Goal: Task Accomplishment & Management: Manage account settings

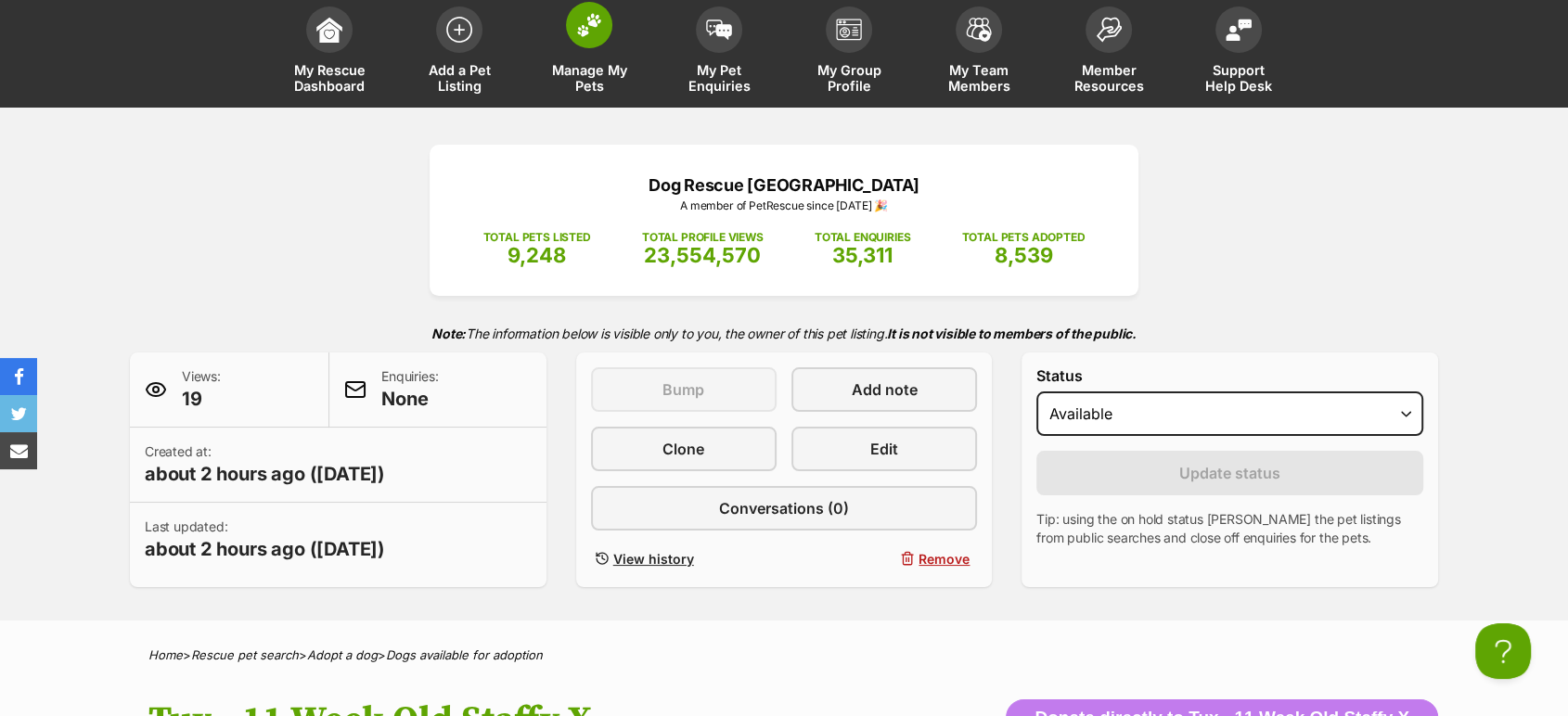
click at [620, 49] on link "Manage My Pets" at bounding box center [588, 52] width 130 height 111
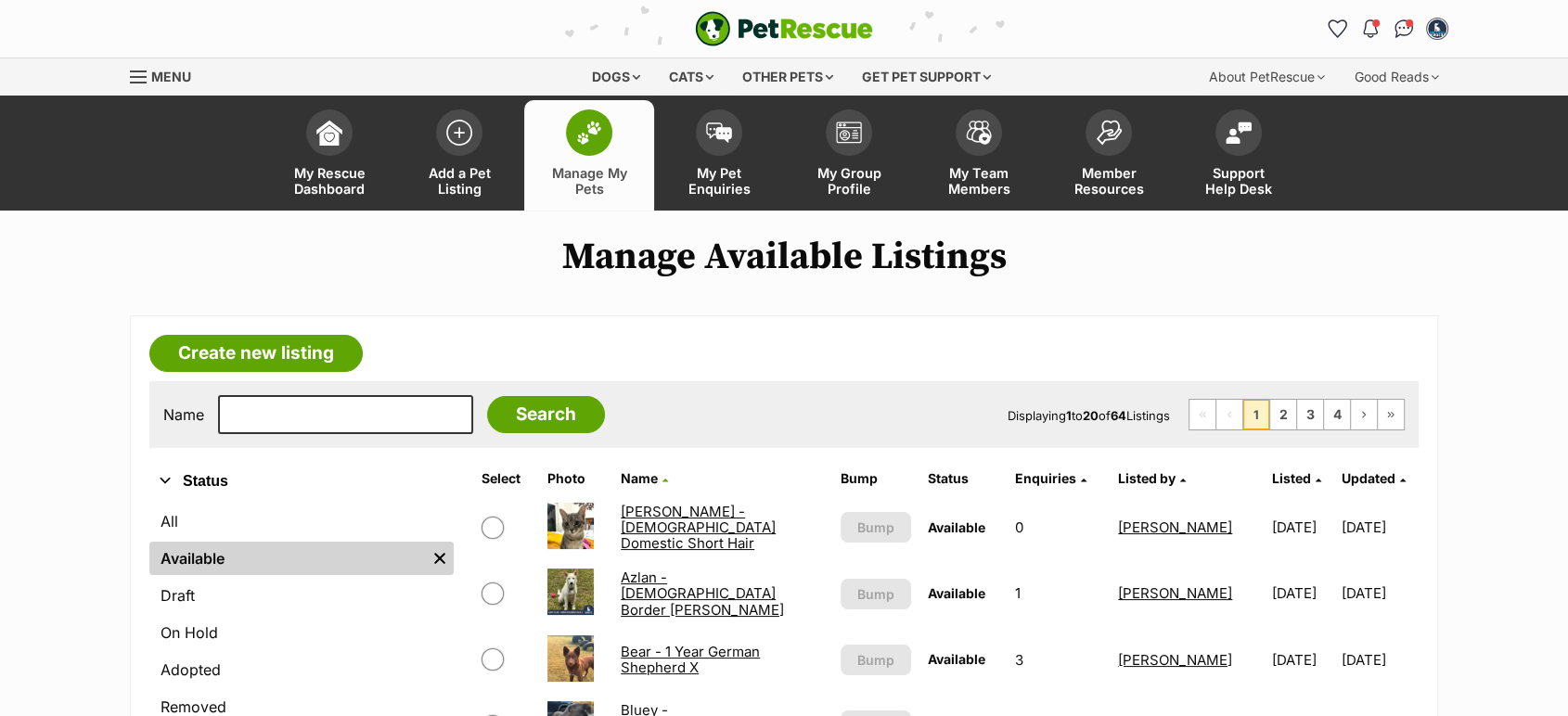
click at [674, 525] on link "[PERSON_NAME] - [DEMOGRAPHIC_DATA] Domestic Short Hair" at bounding box center [698, 528] width 155 height 50
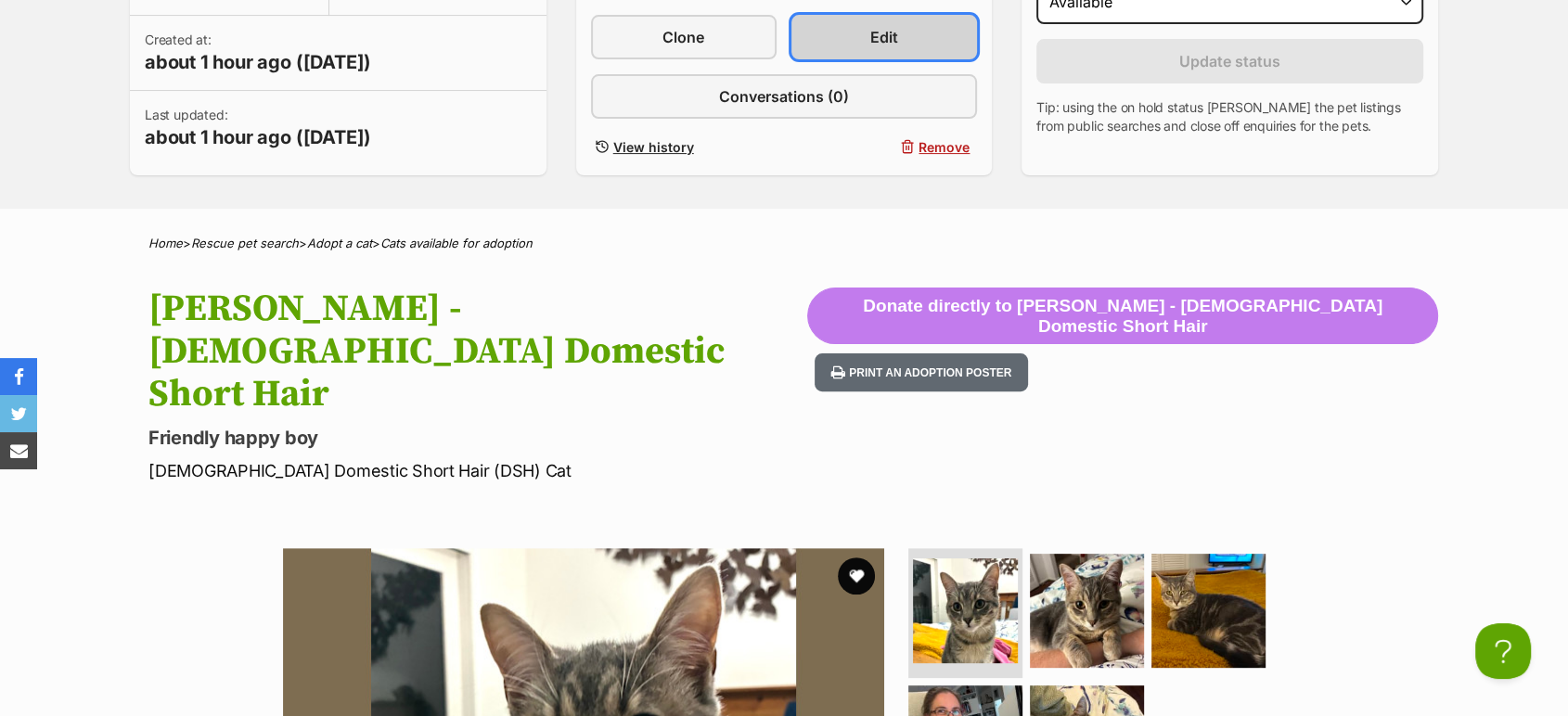
drag, startPoint x: 880, startPoint y: 49, endPoint x: 889, endPoint y: 52, distance: 9.5
click at [881, 48] on link "Edit" at bounding box center [885, 37] width 186 height 45
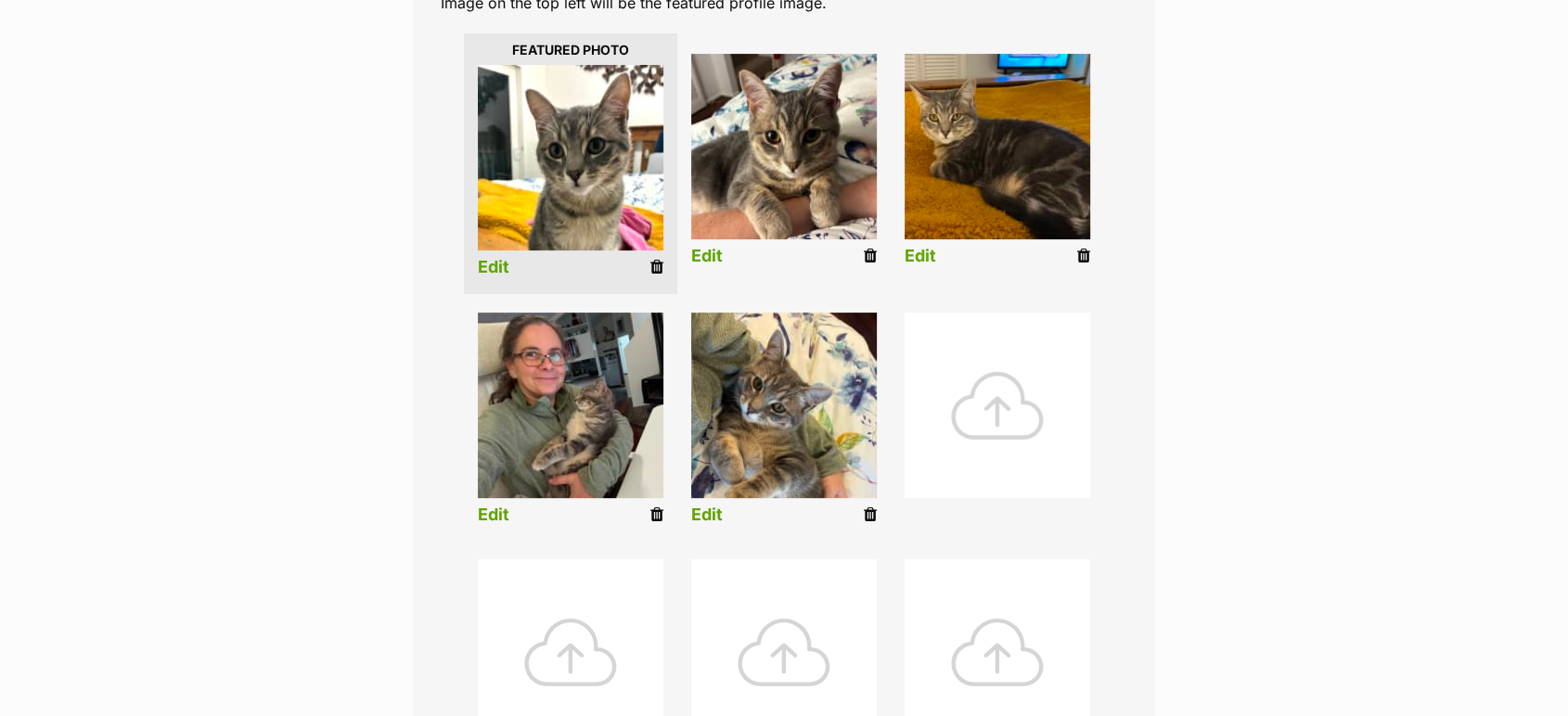
click at [982, 379] on div at bounding box center [998, 405] width 186 height 186
click at [994, 354] on div at bounding box center [998, 405] width 186 height 186
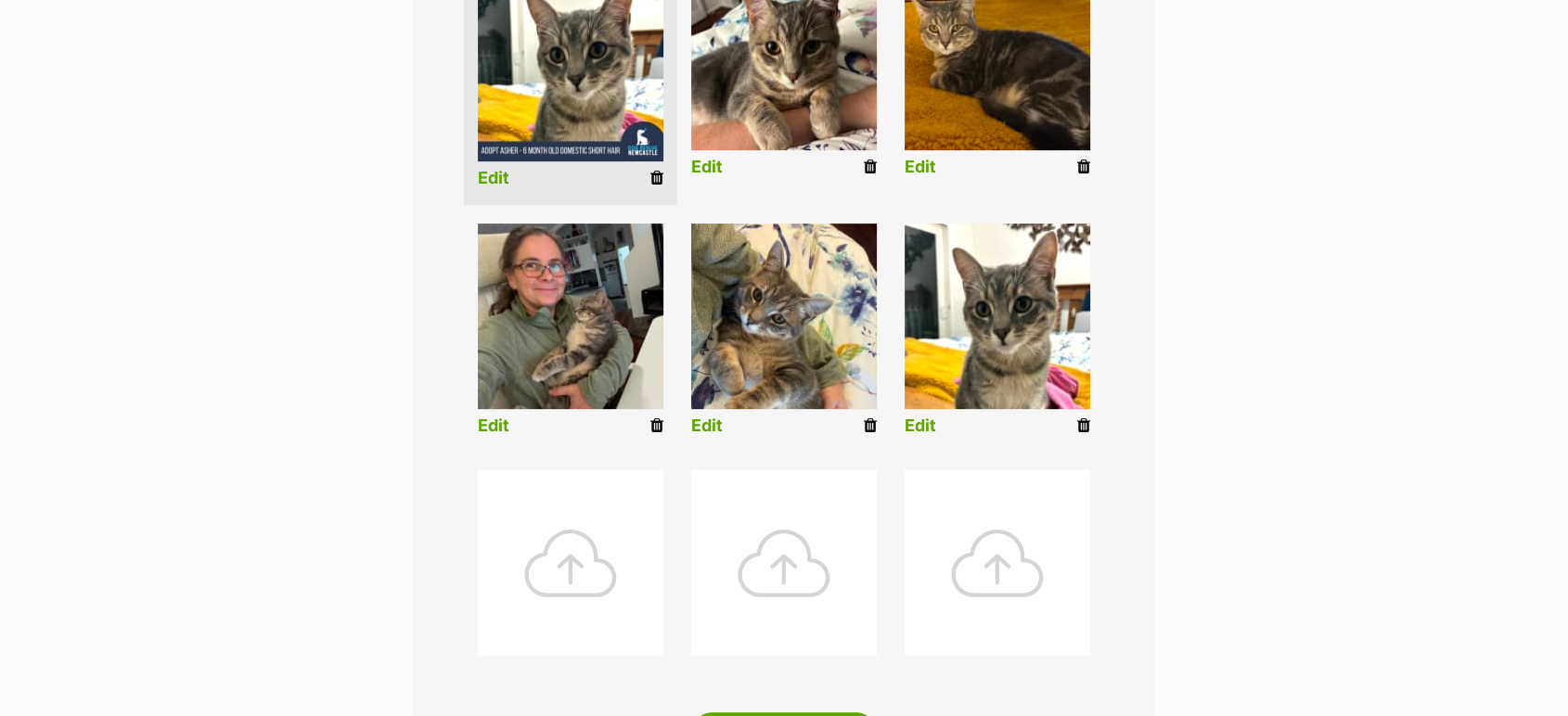
scroll to position [824, 0]
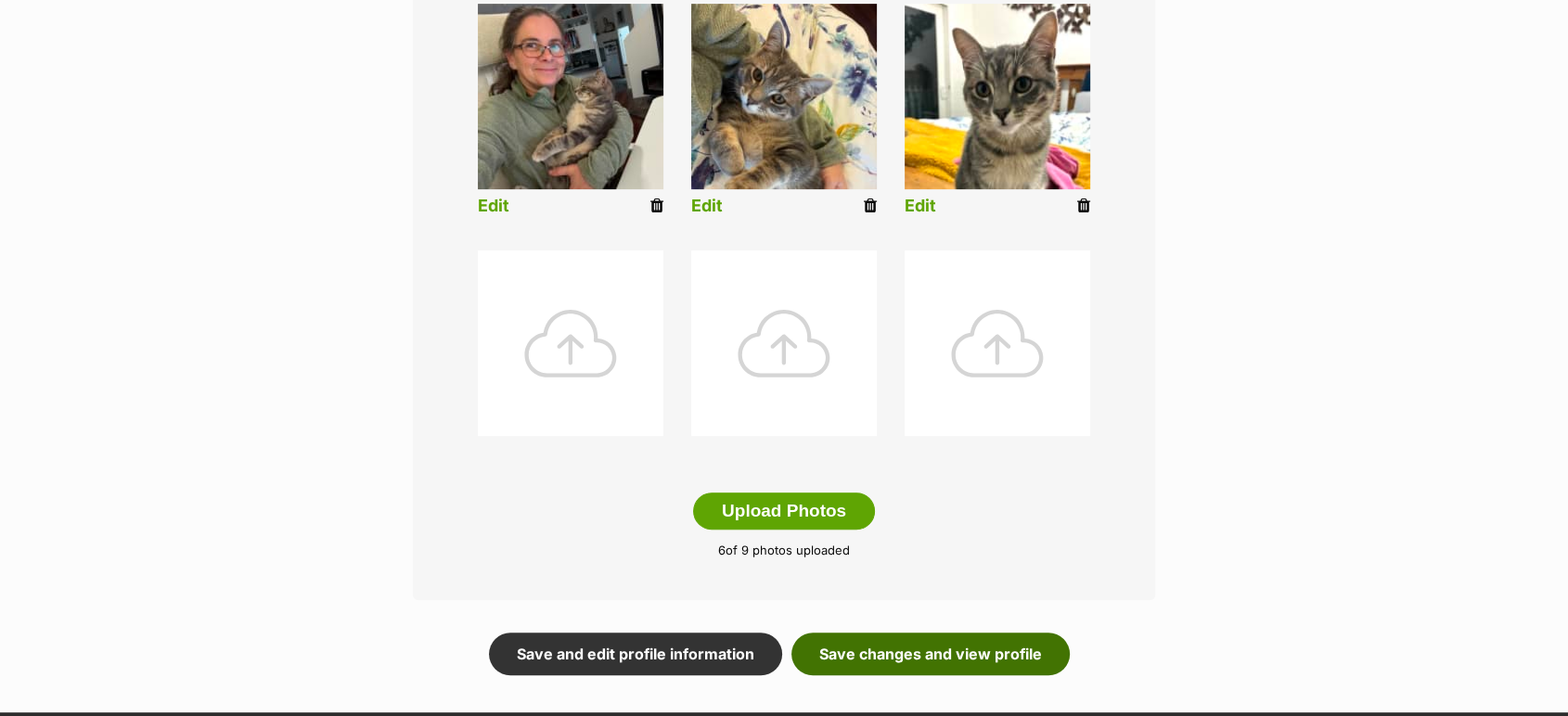
drag, startPoint x: 944, startPoint y: 607, endPoint x: 946, endPoint y: 584, distance: 23.1
click at [944, 633] on link "Save changes and view profile" at bounding box center [931, 653] width 279 height 43
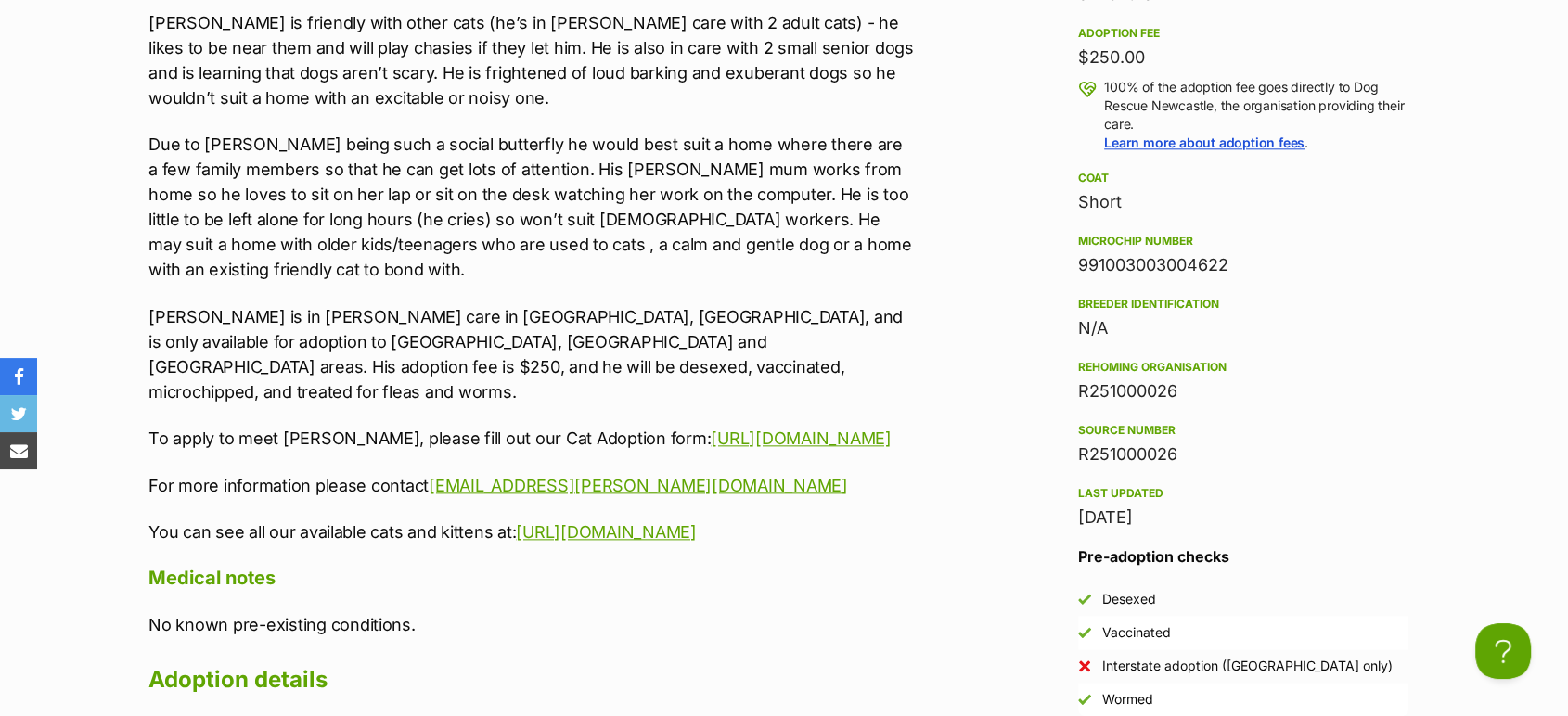
scroll to position [2062, 0]
drag, startPoint x: 660, startPoint y: 351, endPoint x: 445, endPoint y: 196, distance: 265.0
click at [433, 475] on p "For more information please contact Jo.payne.aus@hotmail.com" at bounding box center [532, 488] width 766 height 25
copy link "Jo.payne.aus@hotmail.com"
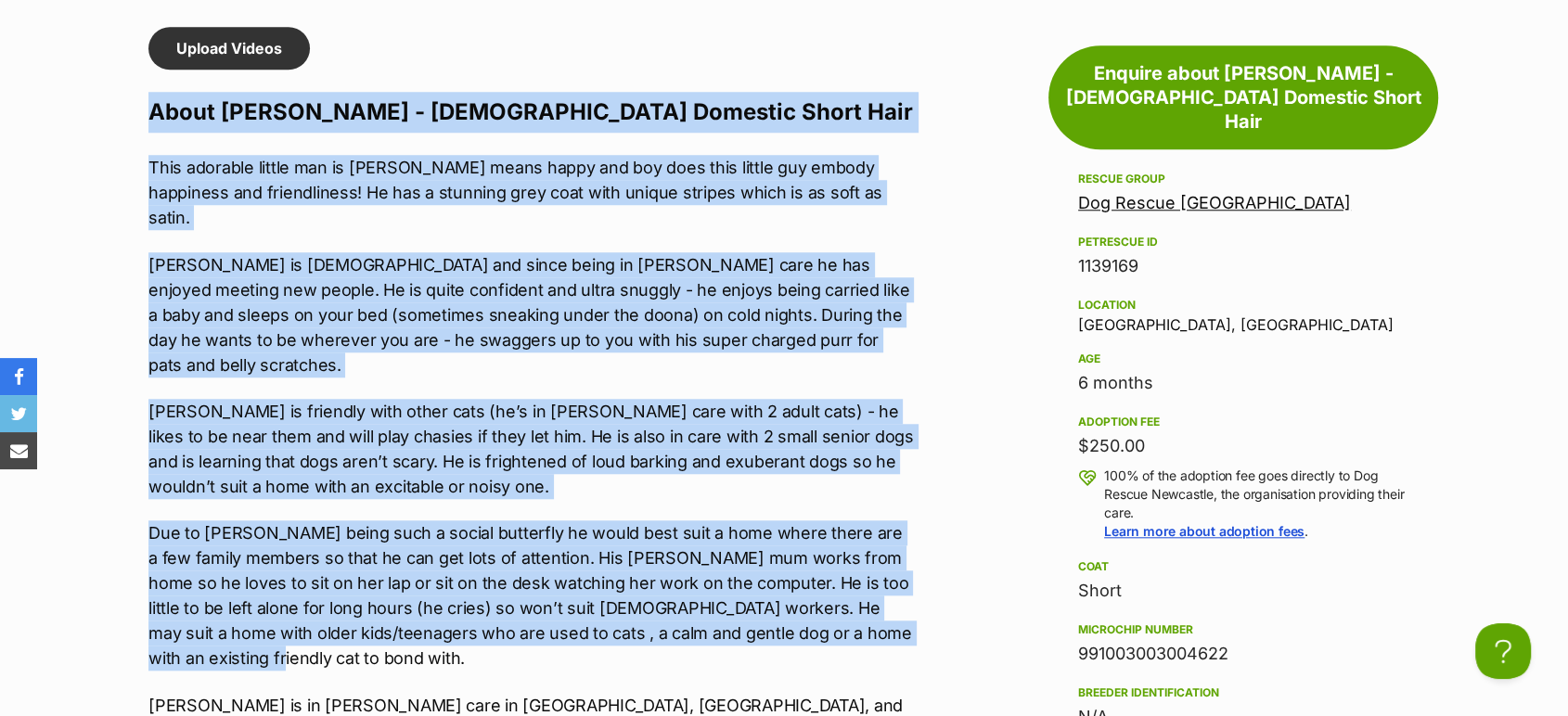
scroll to position [1661, 0]
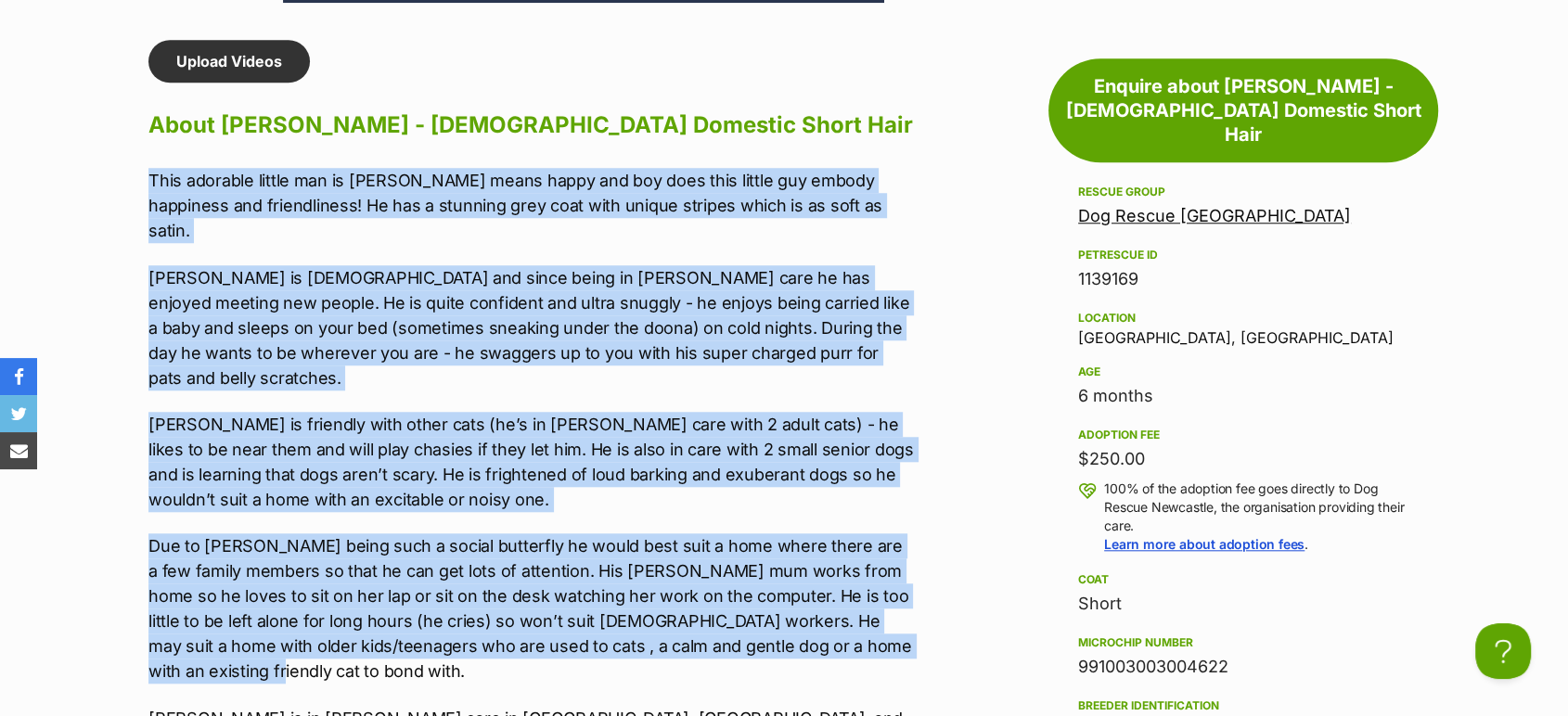
drag, startPoint x: 445, startPoint y: 278, endPoint x: 121, endPoint y: 79, distance: 380.2
copy div "This adorable little man is Asher - Asher means happy and boy does this little …"
